Goal: Check status: Check status

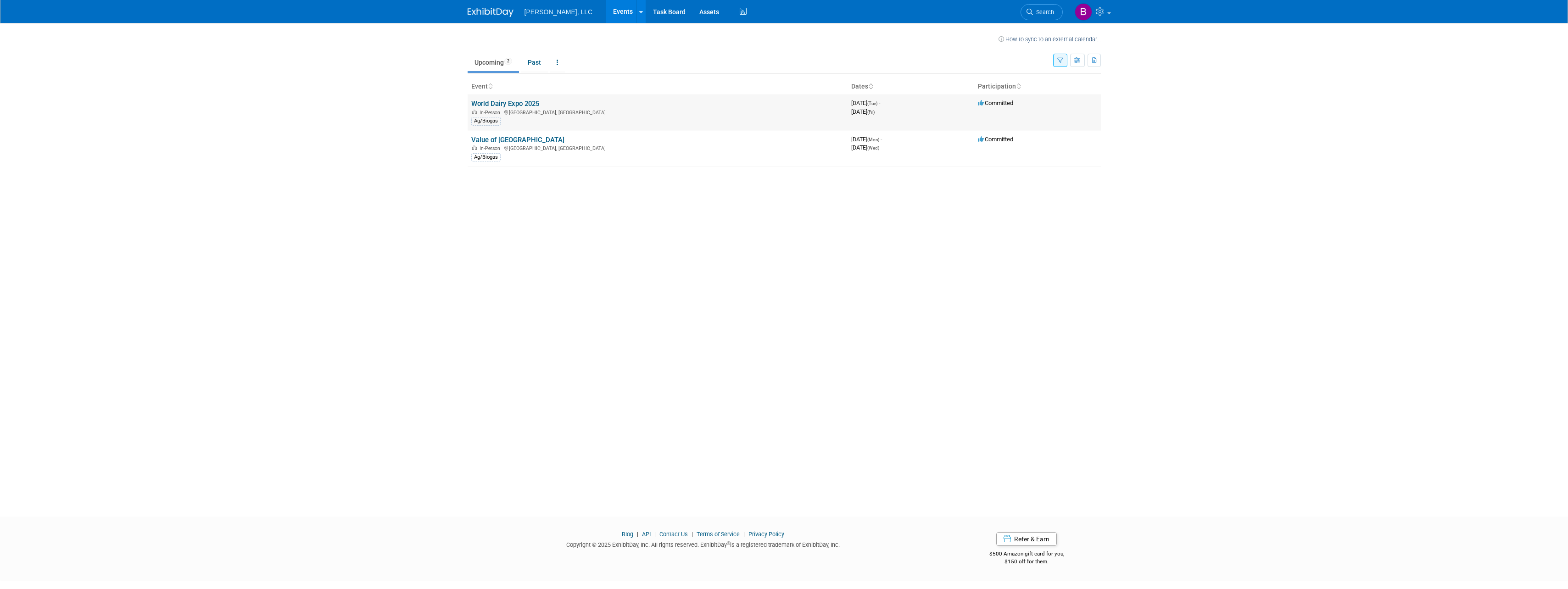
click at [505, 101] on link "World Dairy Expo 2025" at bounding box center [505, 104] width 68 height 9
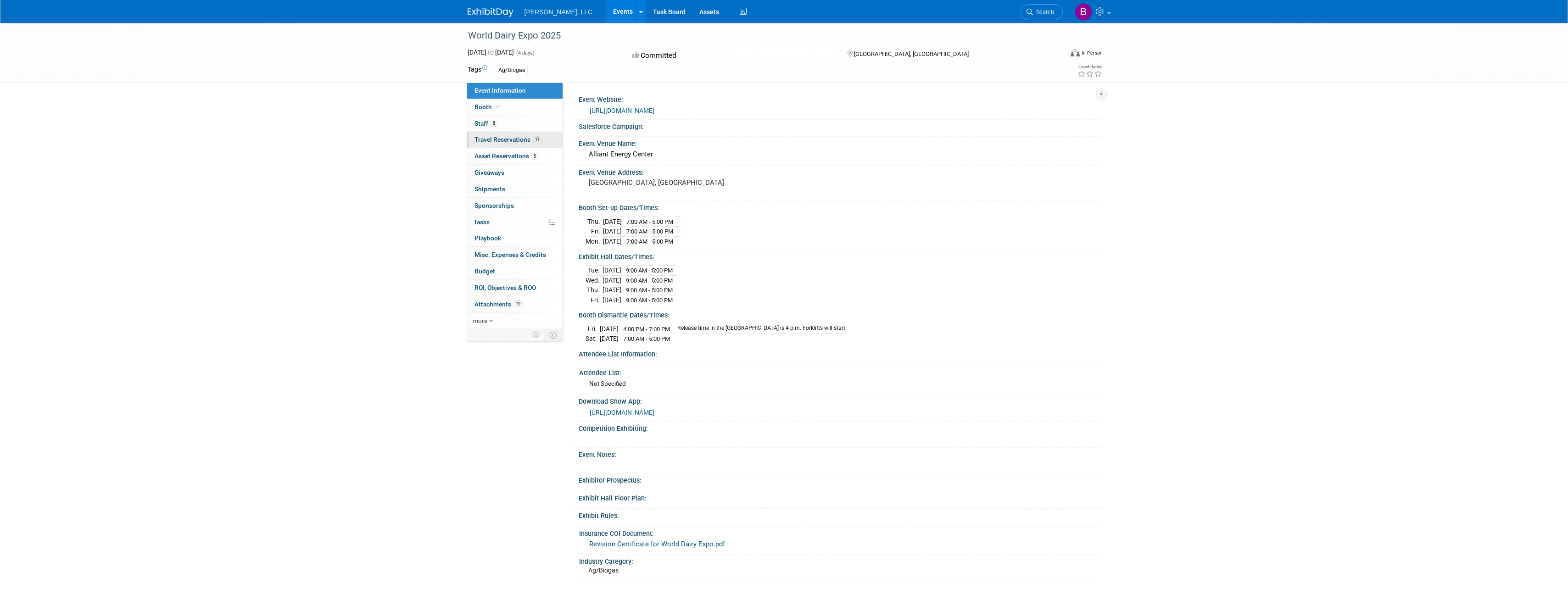
click at [503, 141] on span "Travel Reservations 11" at bounding box center [508, 139] width 68 height 7
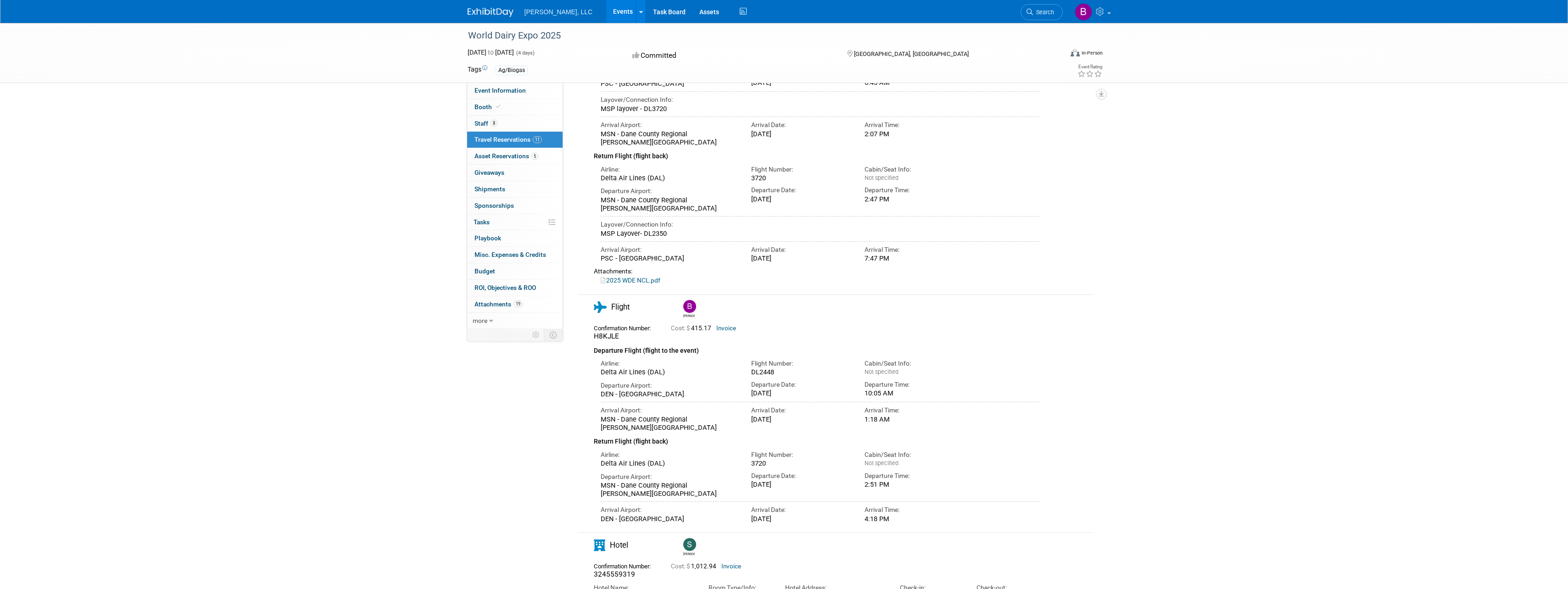
scroll to position [367, 0]
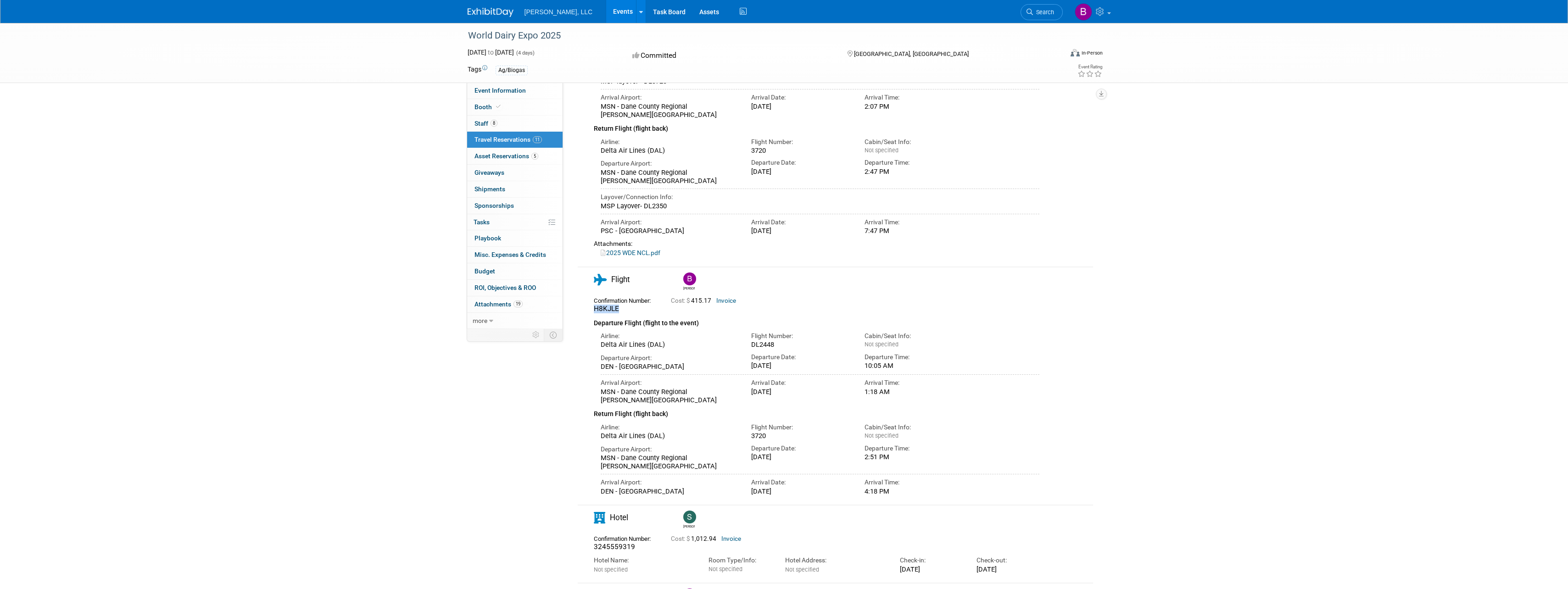
drag, startPoint x: 620, startPoint y: 275, endPoint x: 591, endPoint y: 277, distance: 29.1
click at [591, 294] on div "Confirmation Number: H8KJLE" at bounding box center [625, 304] width 77 height 19
copy span "H8KJLE"
click at [623, 305] on div "H8KJLE" at bounding box center [626, 309] width 63 height 9
drag, startPoint x: 619, startPoint y: 276, endPoint x: 593, endPoint y: 276, distance: 26.0
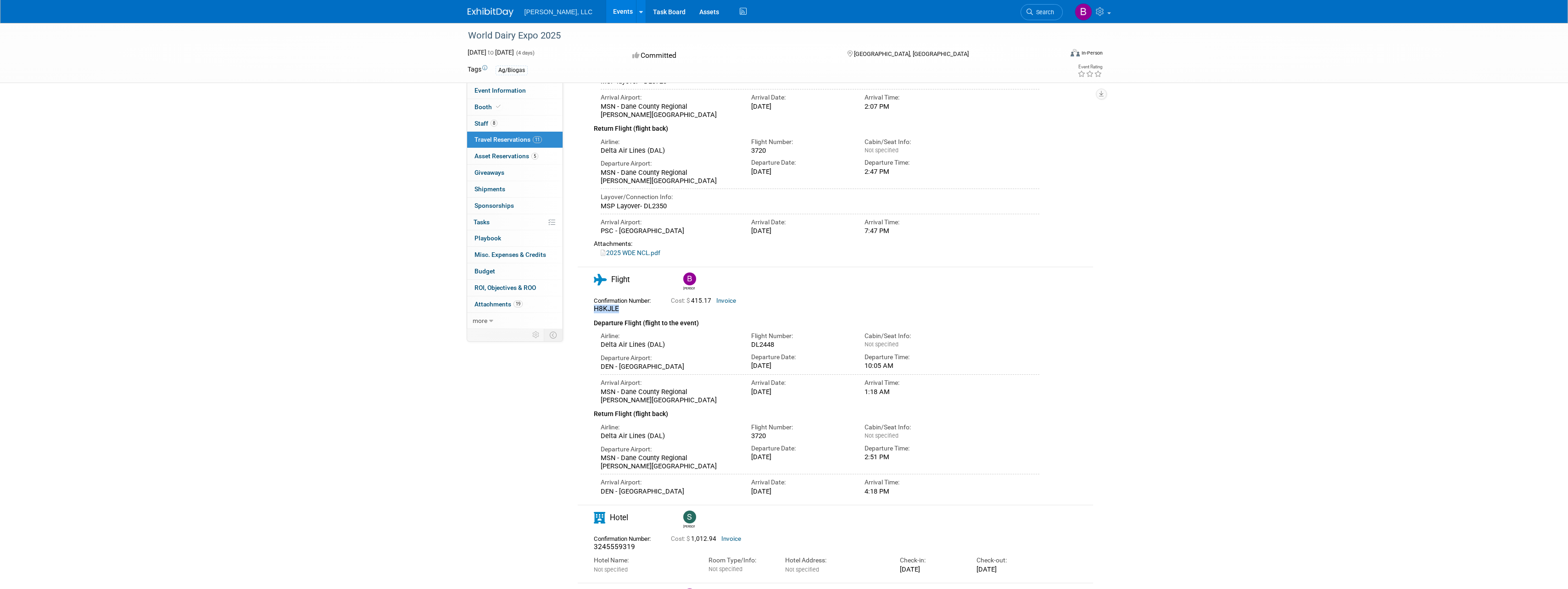
click at [594, 305] on div "H8KJLE" at bounding box center [626, 309] width 63 height 9
copy span "H8KJLE"
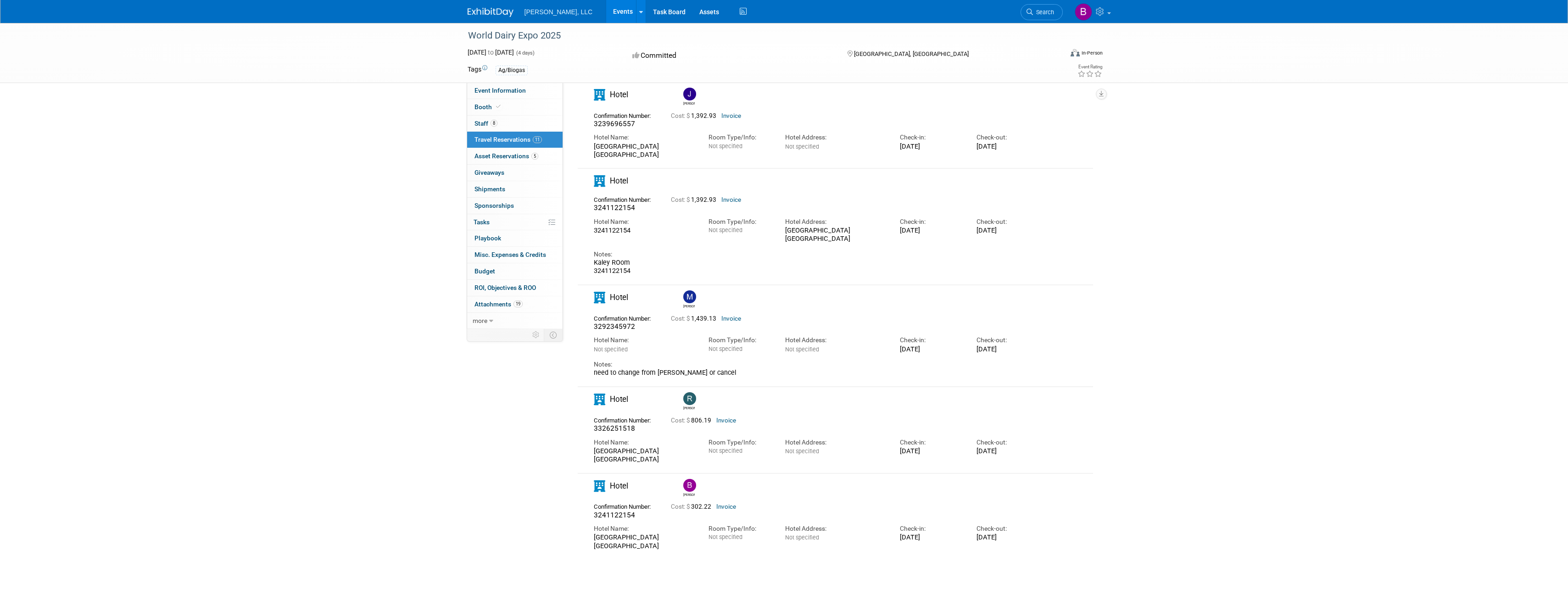
scroll to position [1074, 0]
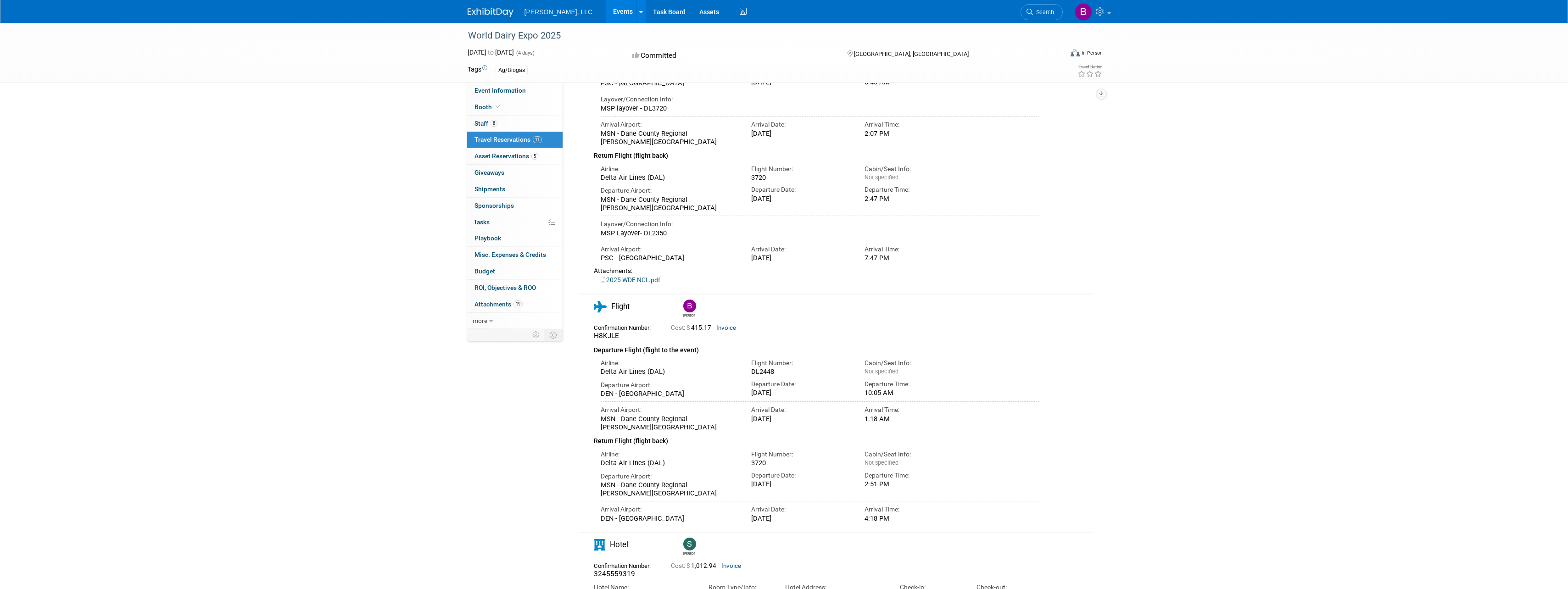
scroll to position [386, 0]
